Goal: Transaction & Acquisition: Book appointment/travel/reservation

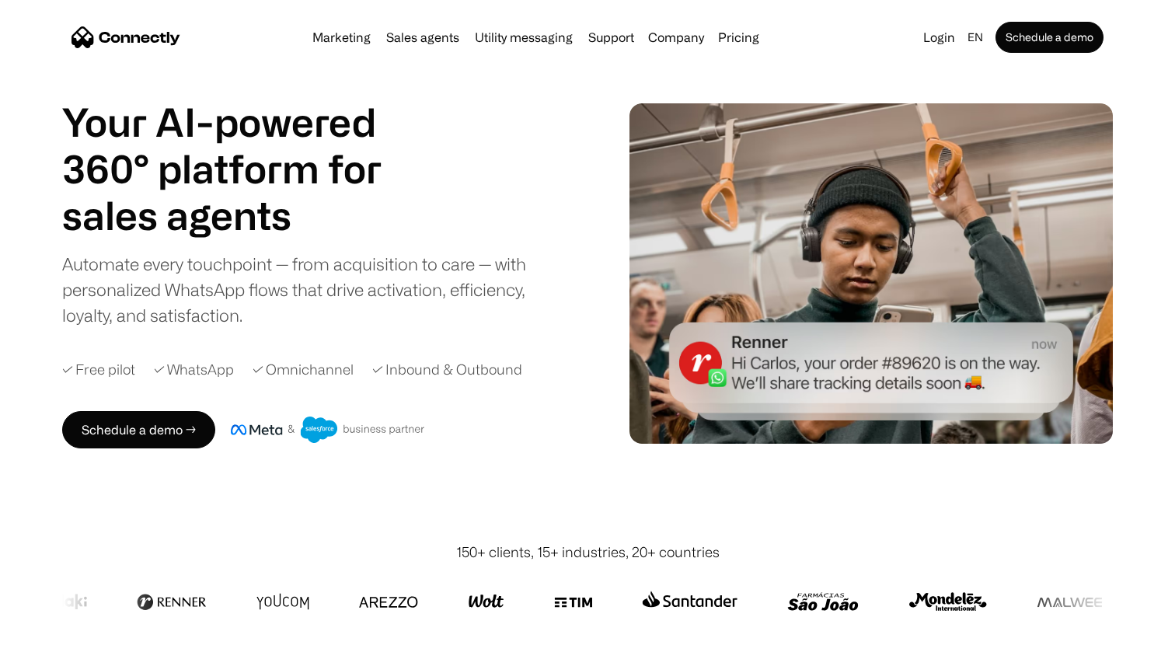
scroll to position [46, 0]
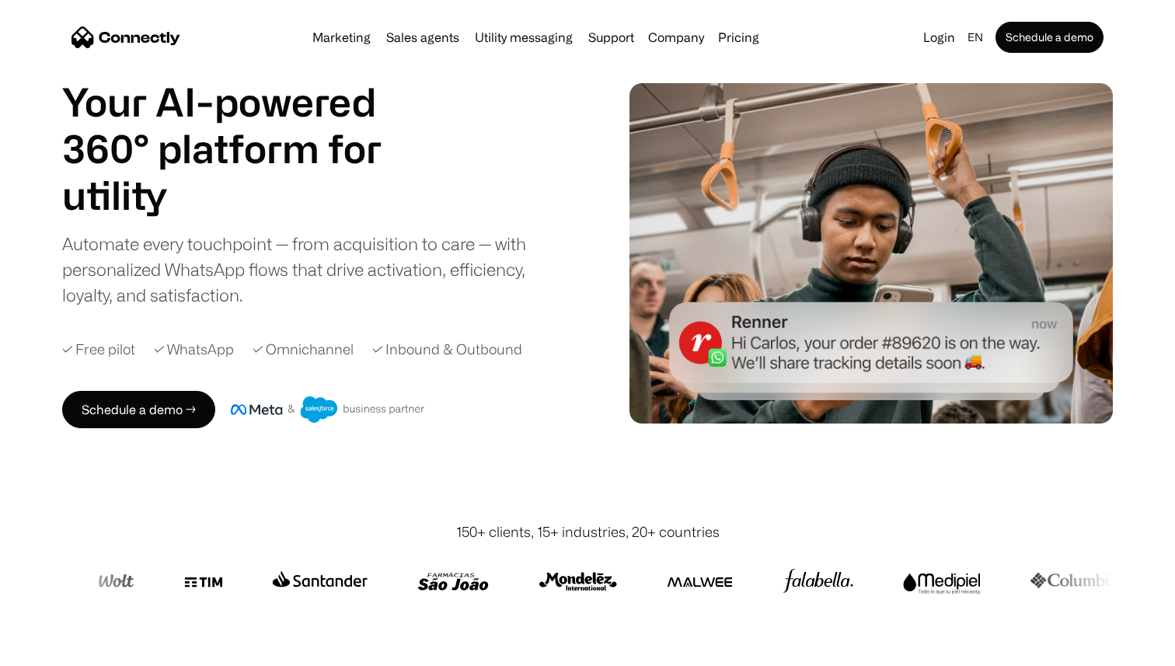
click at [359, 243] on div "Automate every touchpoint — from acquisition to care — with personalized WhatsA…" at bounding box center [307, 269] width 490 height 77
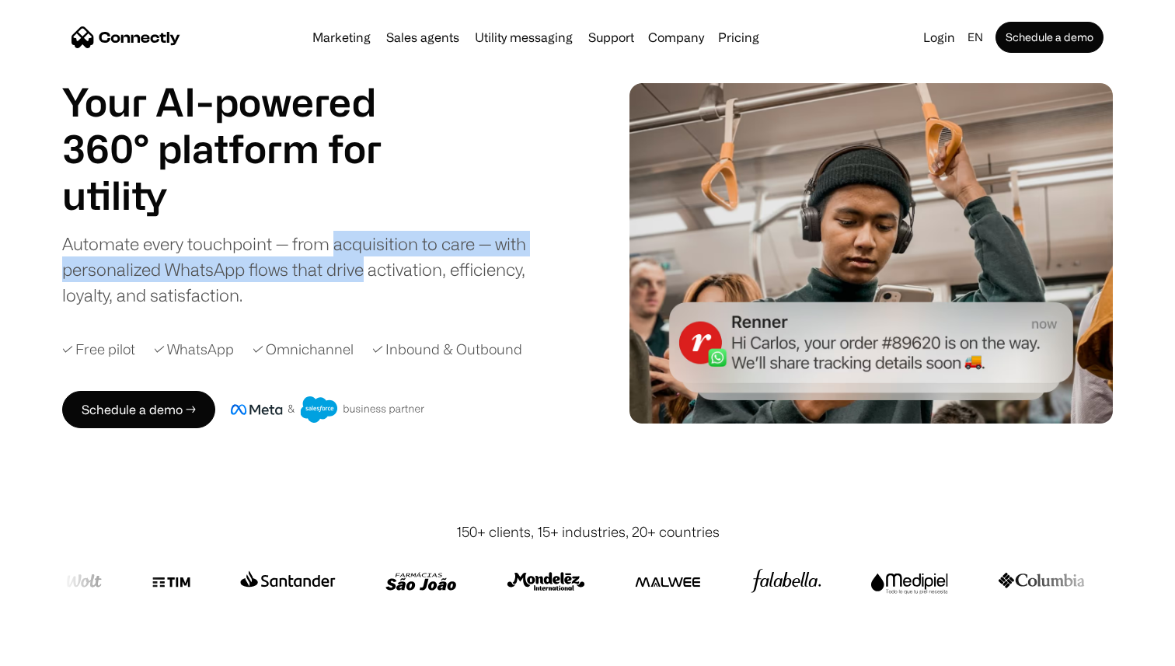
drag, startPoint x: 359, startPoint y: 243, endPoint x: 359, endPoint y: 268, distance: 25.6
click at [359, 268] on div "Automate every touchpoint — from acquisition to care — with personalized WhatsA…" at bounding box center [307, 269] width 490 height 77
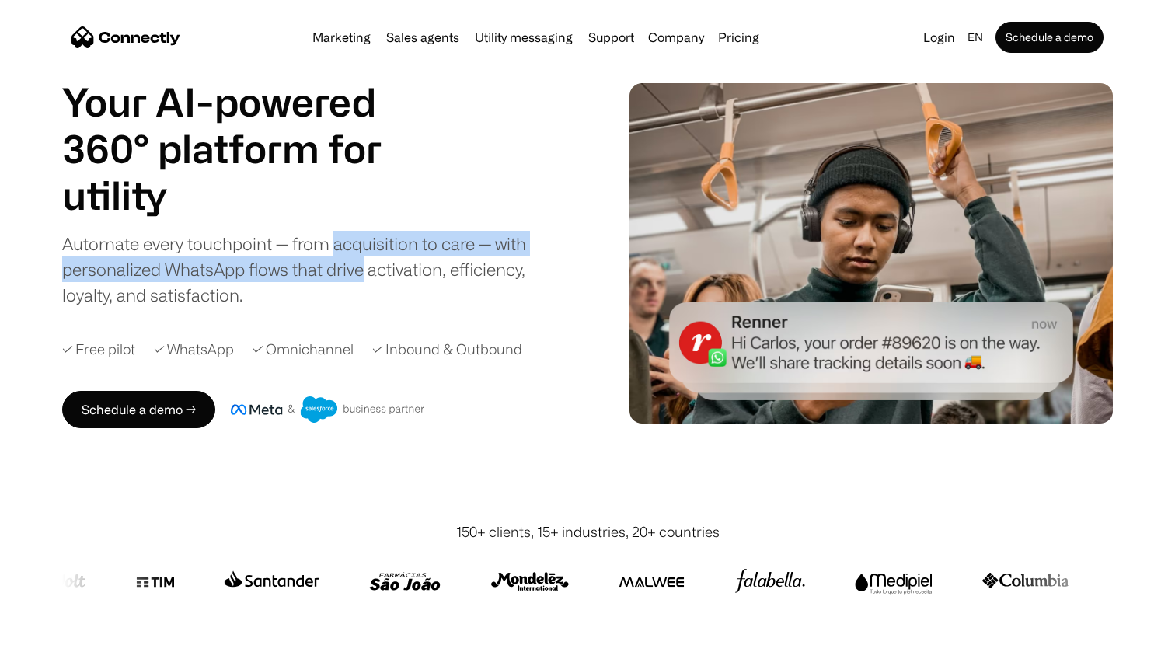
click at [359, 268] on div "Automate every touchpoint — from acquisition to care — with personalized WhatsA…" at bounding box center [307, 269] width 490 height 77
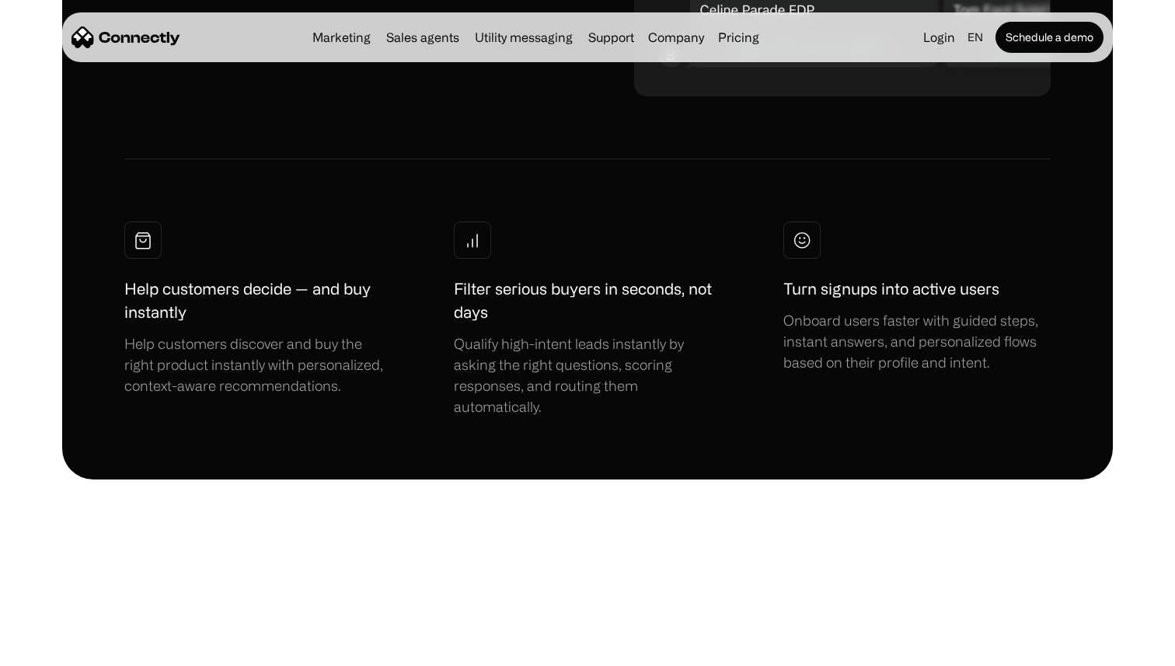
scroll to position [7278, 0]
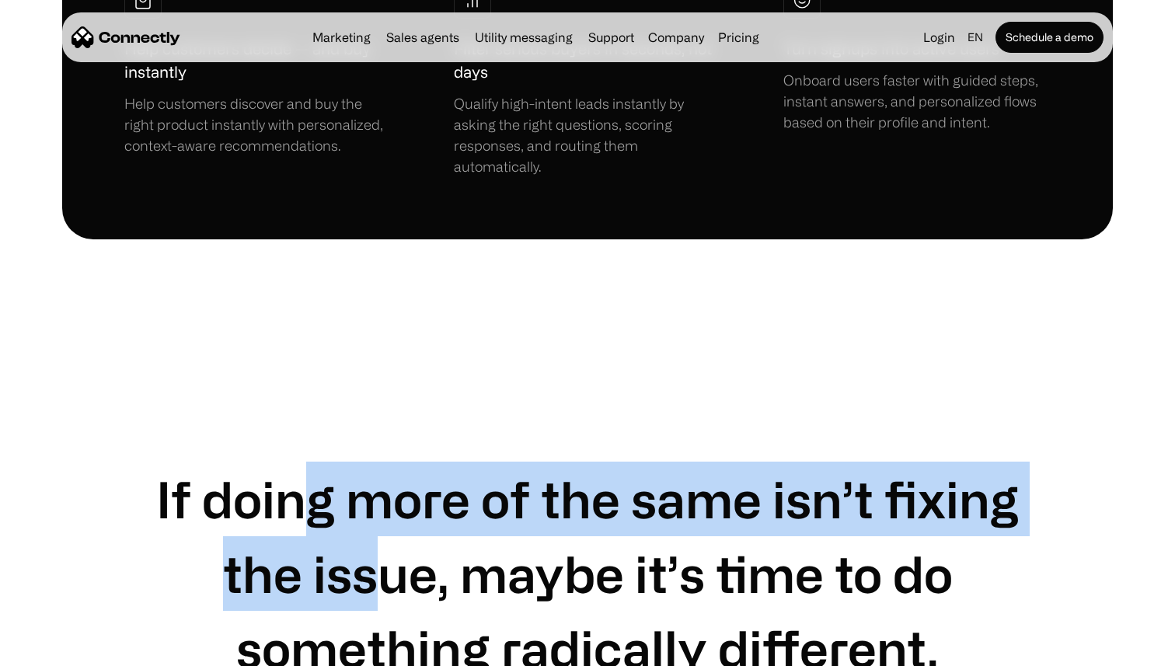
drag, startPoint x: 317, startPoint y: 279, endPoint x: 368, endPoint y: 368, distance: 102.7
click at [368, 462] on h1 "If doing more of the same isn’t fixing the issue, maybe it’s time to do somethi…" at bounding box center [587, 574] width 927 height 224
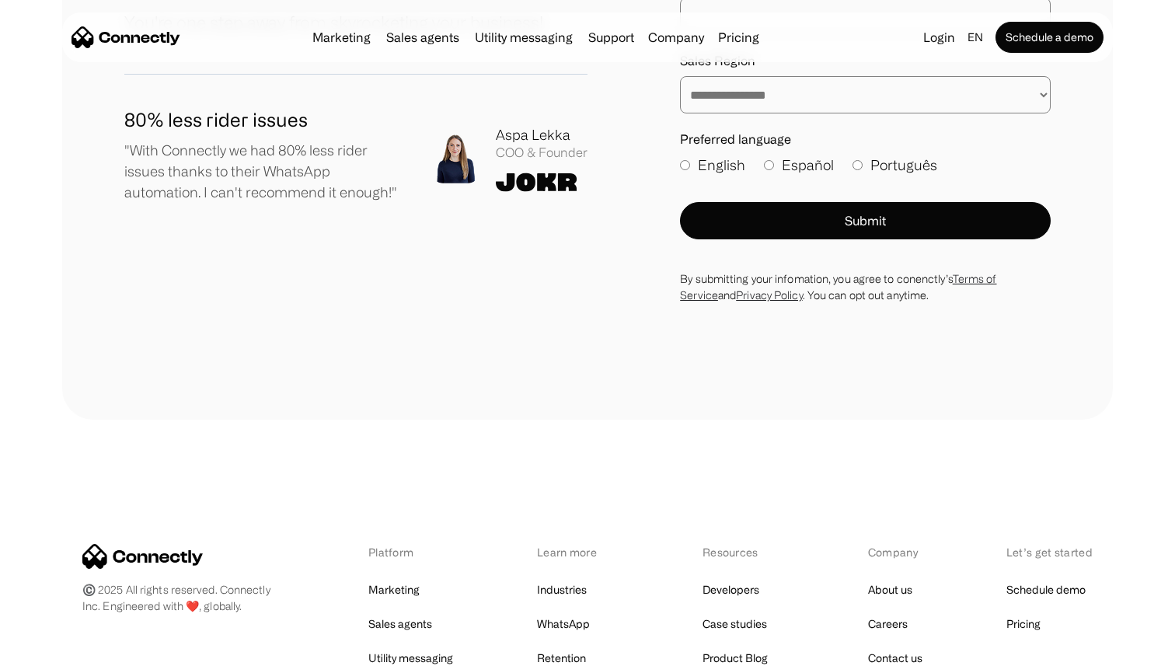
scroll to position [8556, 0]
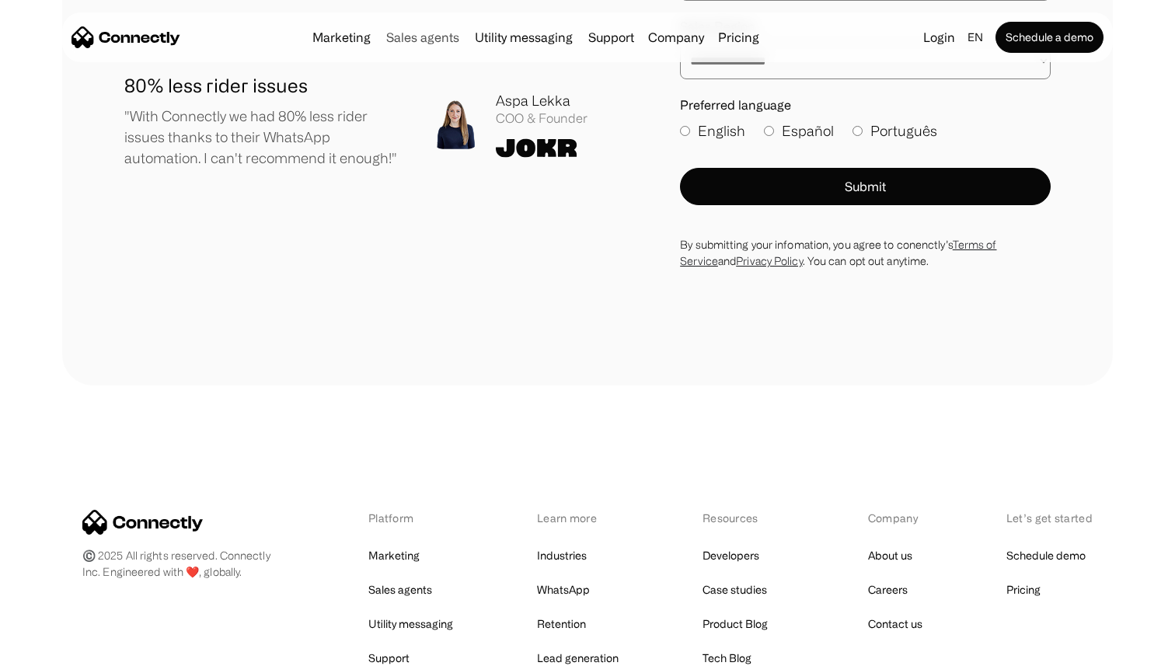
click at [405, 35] on link "Sales agents" at bounding box center [422, 37] width 85 height 12
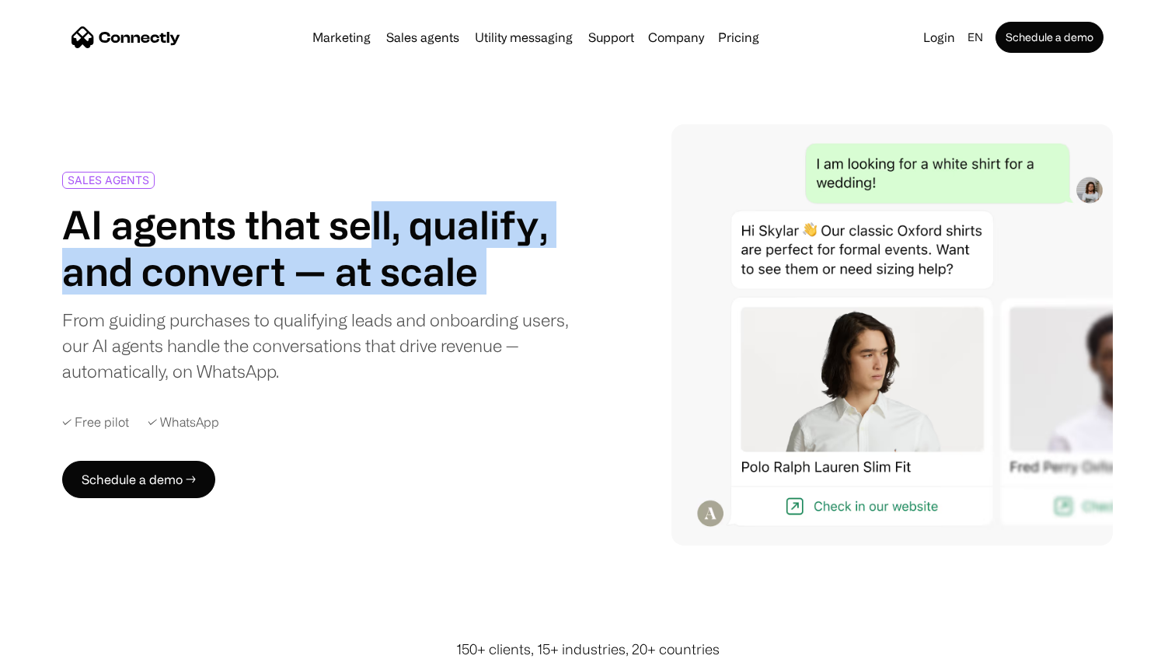
drag, startPoint x: 376, startPoint y: 227, endPoint x: 411, endPoint y: 305, distance: 85.2
click at [411, 305] on div "SALES AGENTS AI agents that sell, qualify, and convert — at scale From guiding …" at bounding box center [317, 277] width 510 height 211
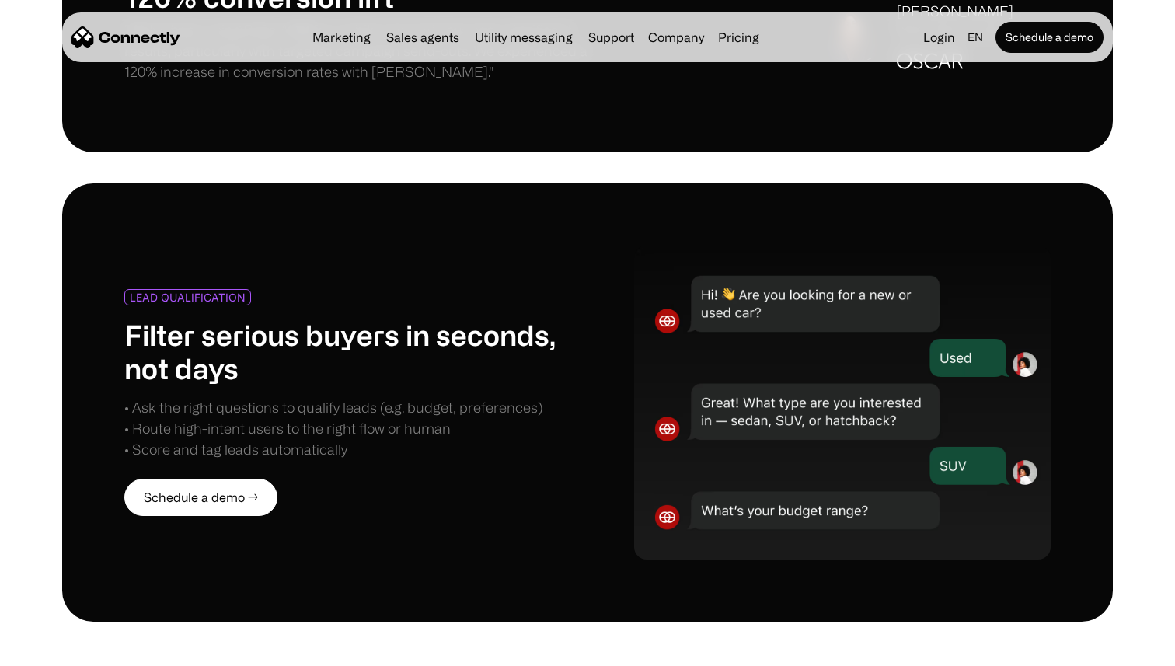
scroll to position [1446, 0]
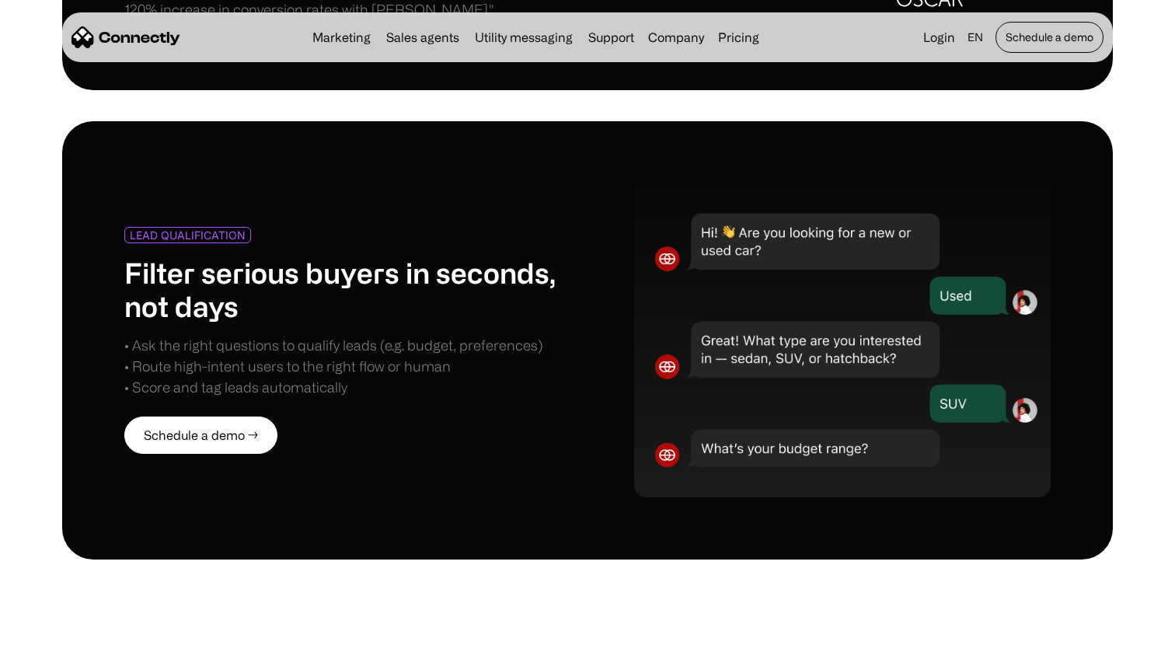
click at [1054, 47] on link "Schedule a demo" at bounding box center [1050, 37] width 108 height 31
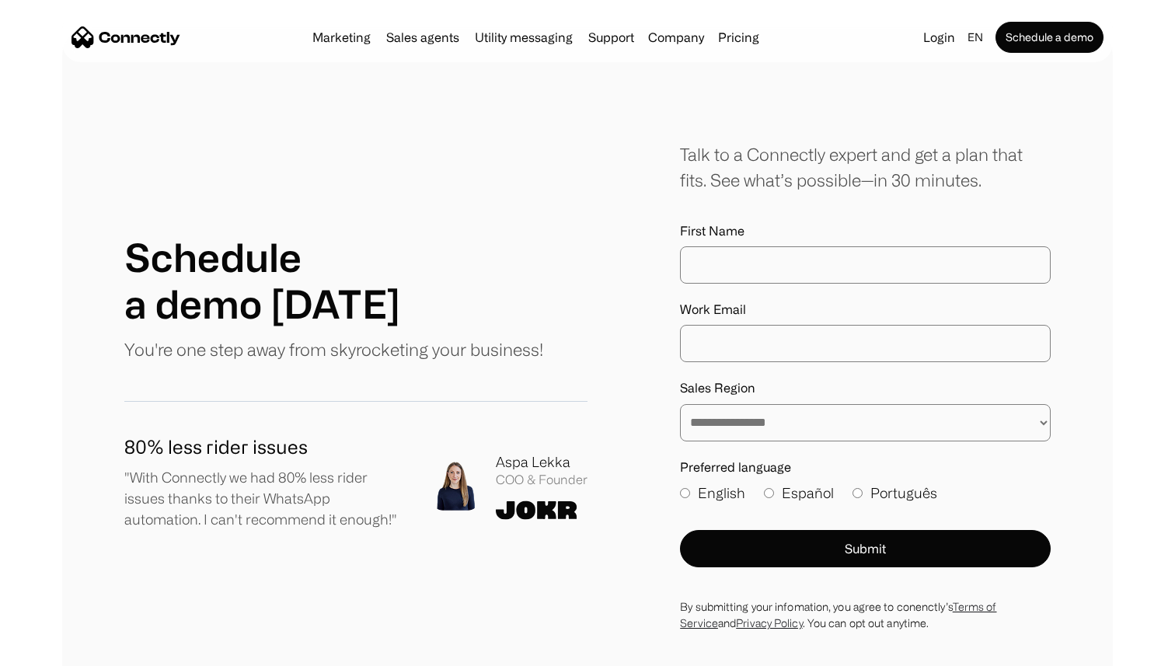
scroll to position [107, 0]
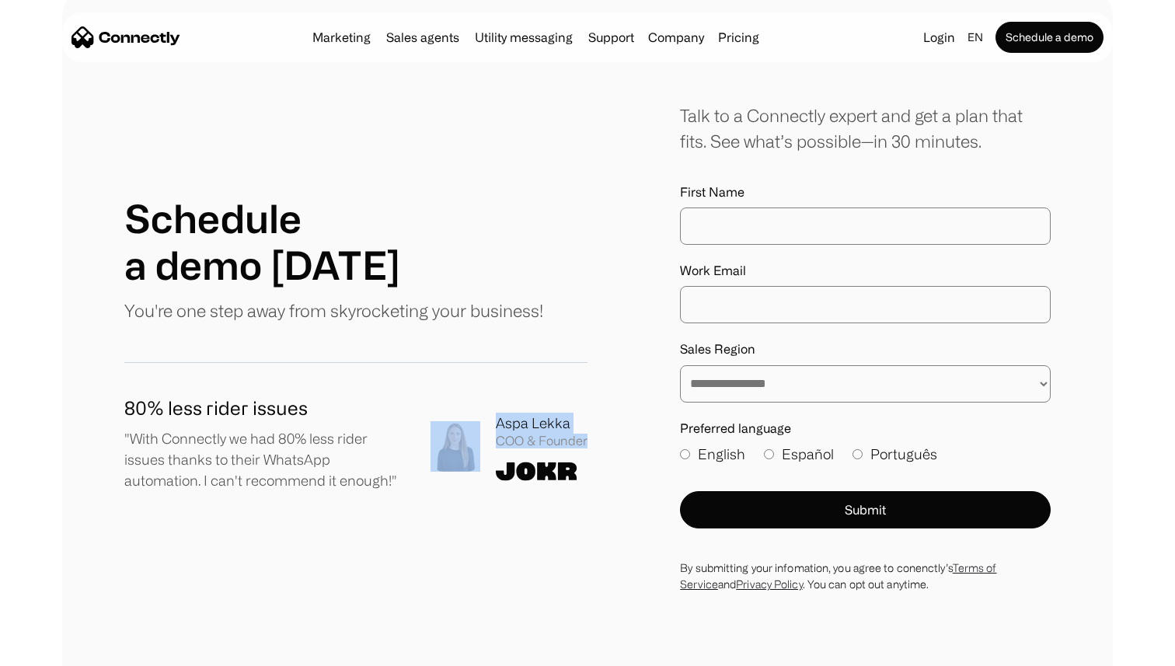
drag, startPoint x: 522, startPoint y: 452, endPoint x: 416, endPoint y: 476, distance: 109.2
click at [415, 476] on div "80% less rider issues "With Connectly we had 80% less rider issues thanks to th…" at bounding box center [355, 446] width 463 height 105
click at [419, 476] on div "80% less rider issues "With Connectly we had 80% less rider issues thanks to th…" at bounding box center [355, 446] width 463 height 105
click at [456, 445] on img at bounding box center [456, 446] width 50 height 51
